Goal: Find specific page/section: Find specific page/section

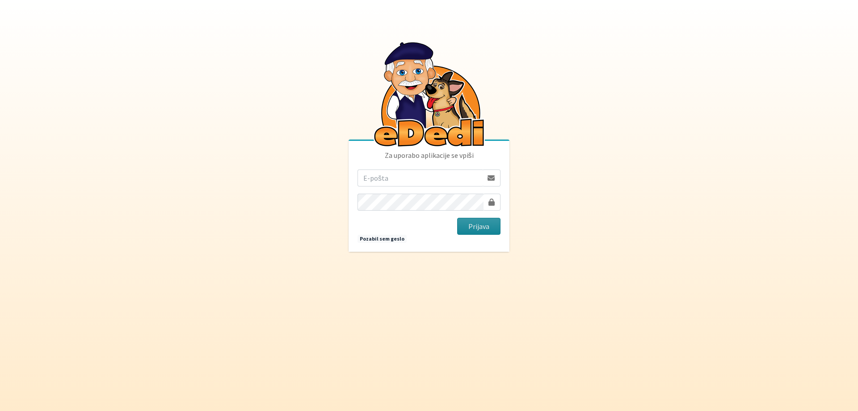
type input "[EMAIL_ADDRESS][DOMAIN_NAME]"
click at [483, 228] on button "Prijava" at bounding box center [478, 226] width 43 height 17
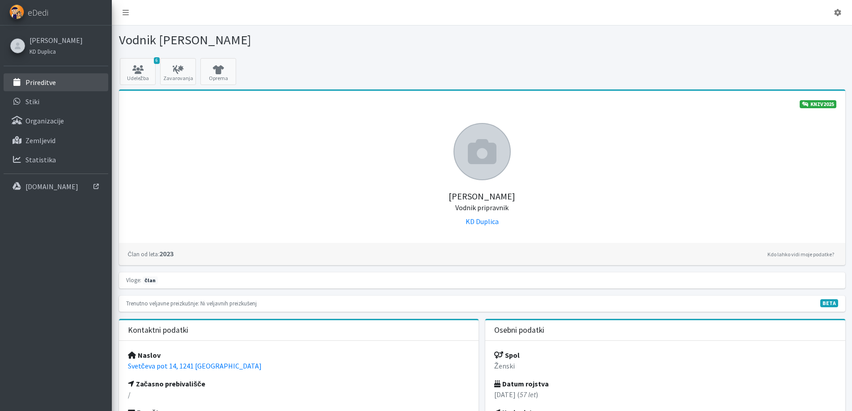
click at [49, 80] on p "Prireditve" at bounding box center [40, 82] width 30 height 9
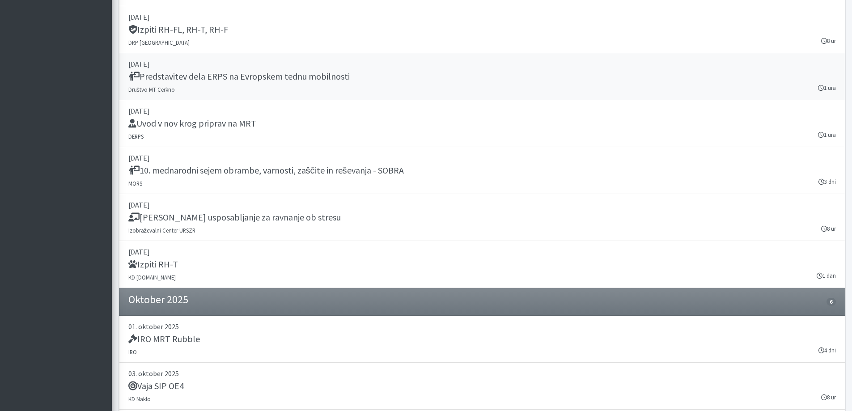
scroll to position [1341, 0]
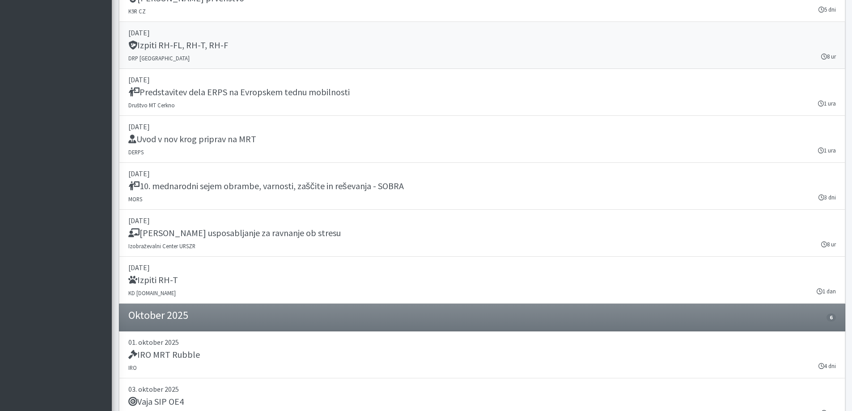
click at [170, 32] on p "[DATE]" at bounding box center [481, 32] width 707 height 11
